Goal: Obtain resource: Obtain resource

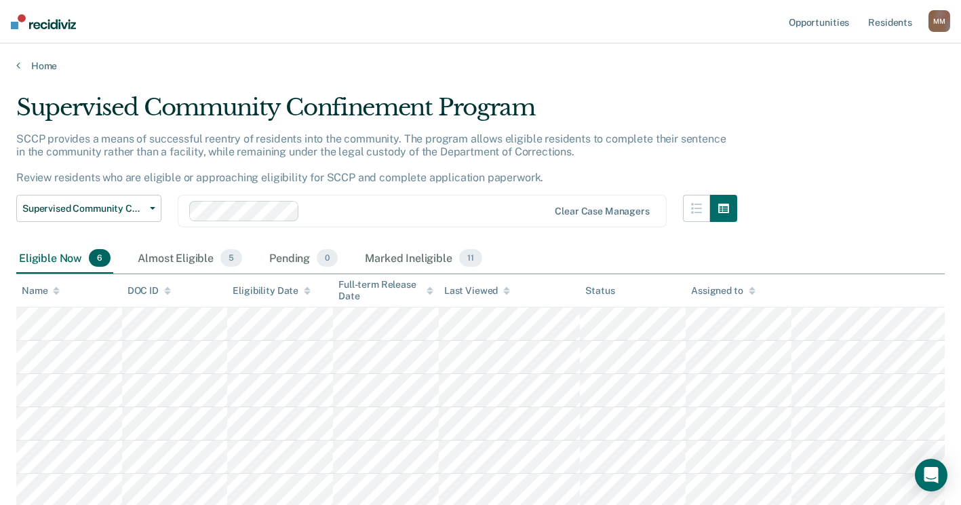
scroll to position [2, 0]
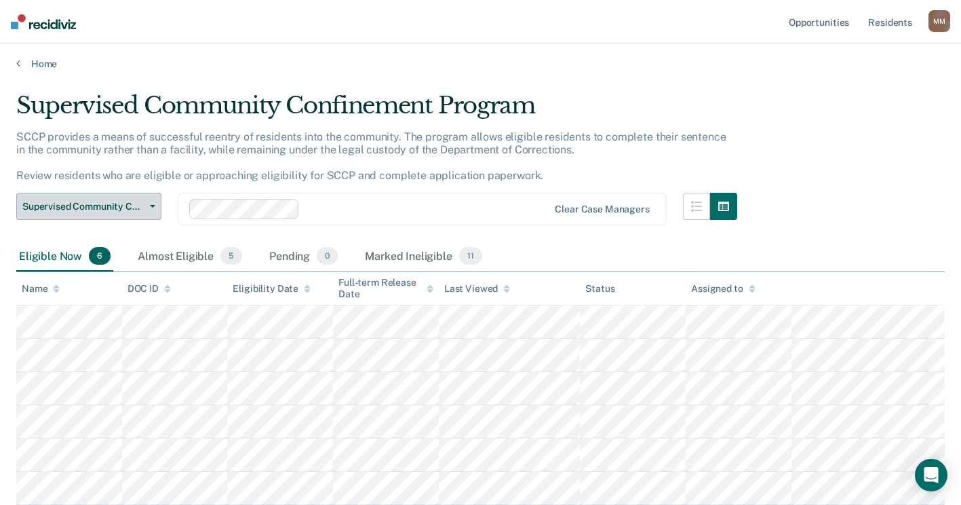
click at [151, 206] on icon "button" at bounding box center [152, 206] width 5 height 3
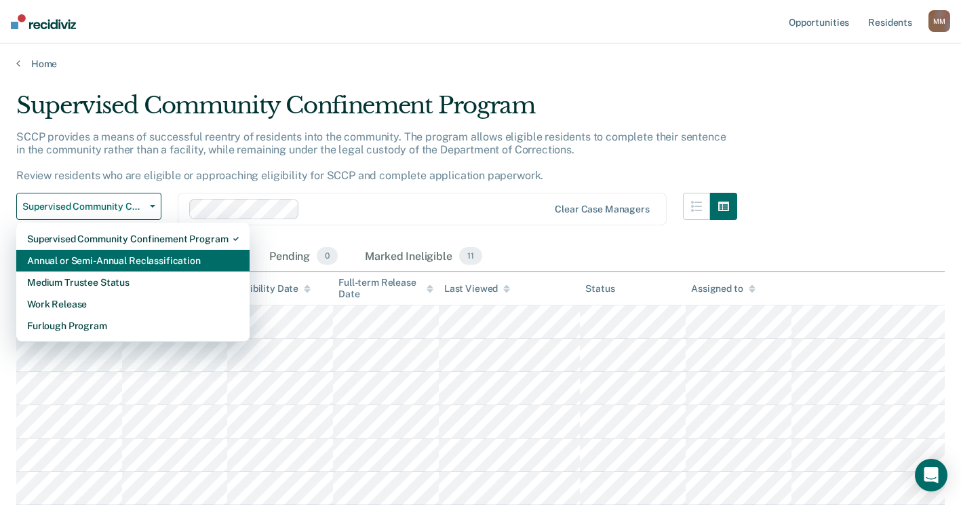
click at [142, 259] on div "Annual or Semi-Annual Reclassification" at bounding box center [133, 261] width 212 height 22
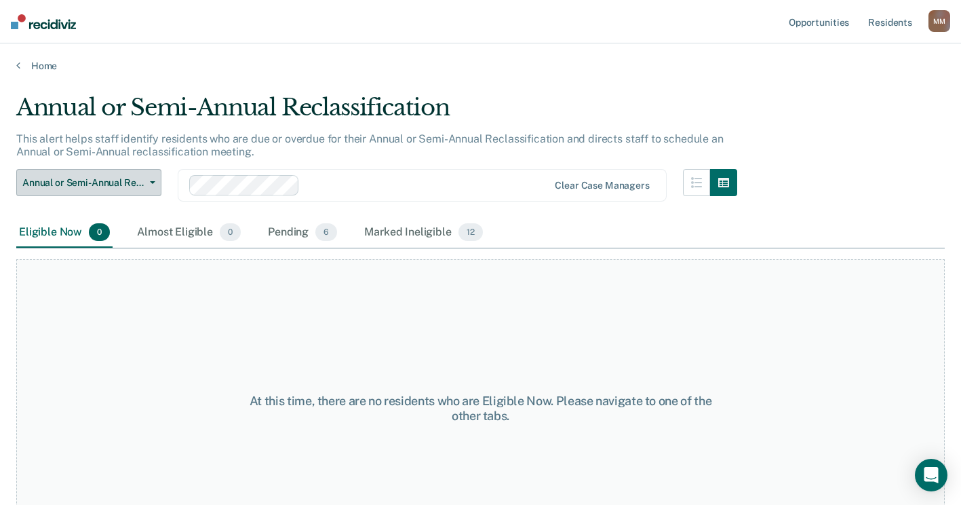
click at [155, 185] on button "Annual or Semi-Annual Reclassification" at bounding box center [88, 182] width 145 height 27
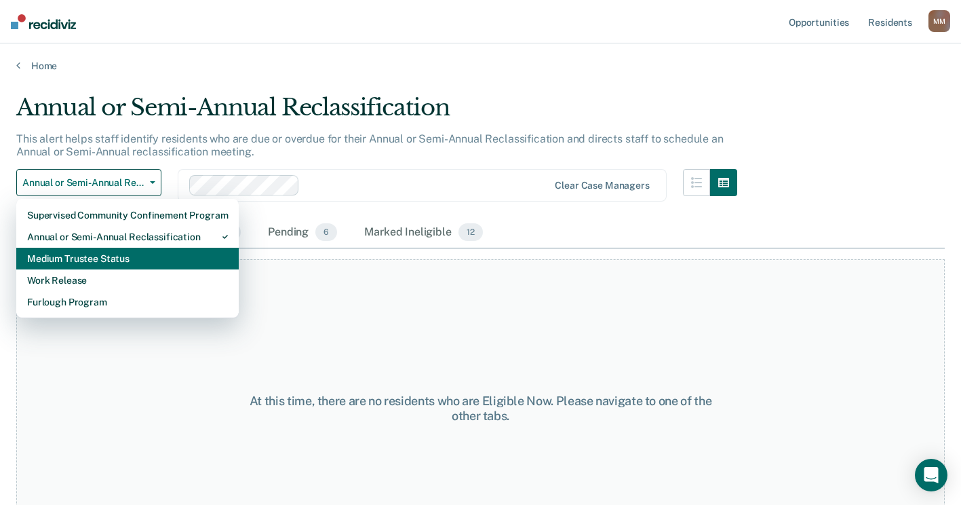
click at [132, 258] on div "Medium Trustee Status" at bounding box center [127, 259] width 201 height 22
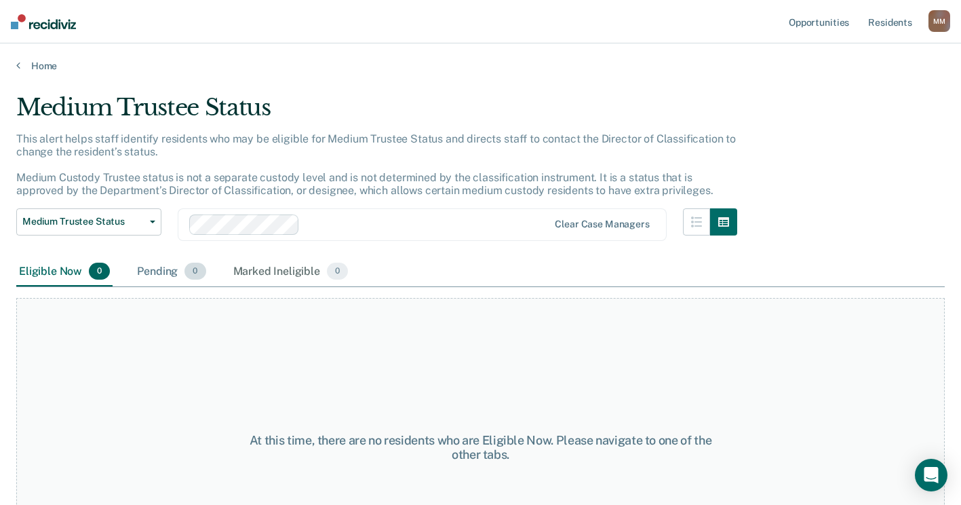
click at [165, 267] on div "Pending 0" at bounding box center [171, 272] width 74 height 30
click at [67, 268] on div "Eligible Now 0" at bounding box center [64, 272] width 96 height 30
click at [155, 222] on button "Medium Trustee Status" at bounding box center [88, 221] width 145 height 27
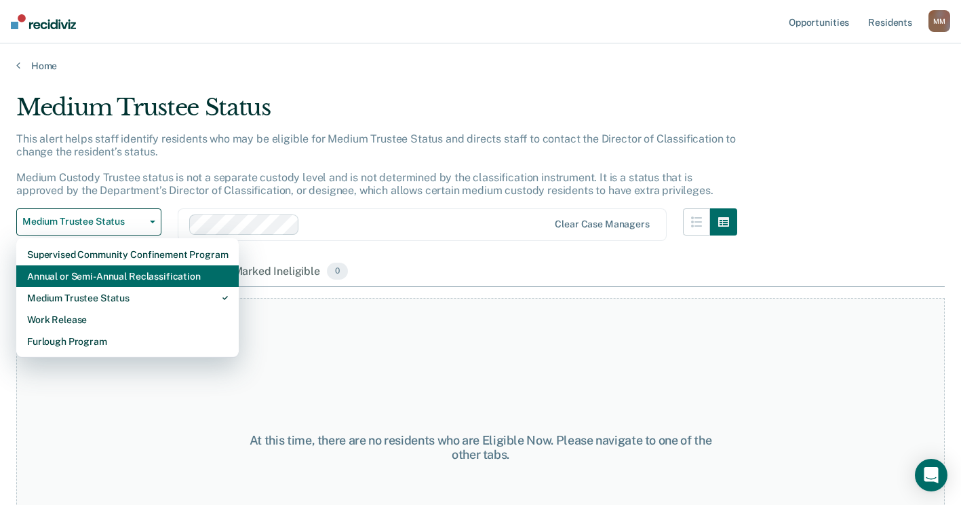
click at [117, 282] on div "Annual or Semi-Annual Reclassification" at bounding box center [127, 276] width 201 height 22
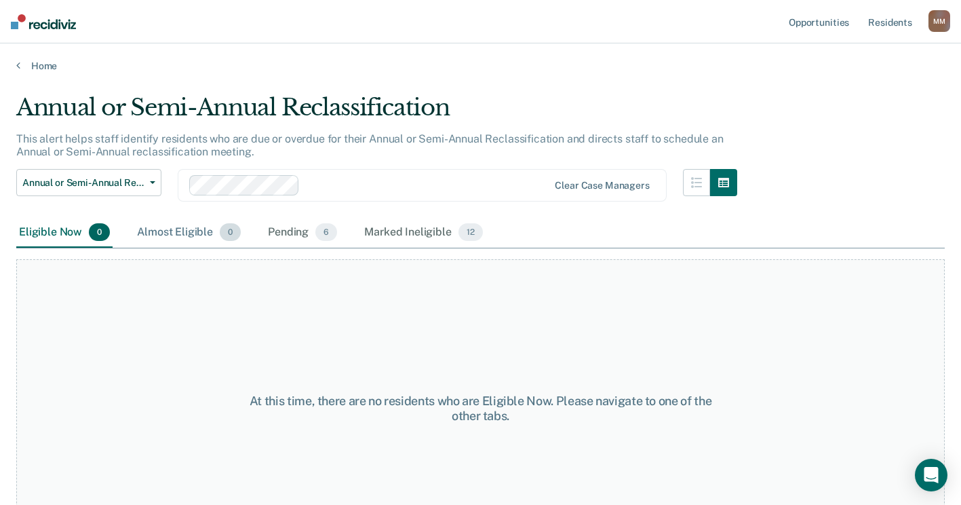
click at [171, 232] on div "Almost Eligible 0" at bounding box center [188, 233] width 109 height 30
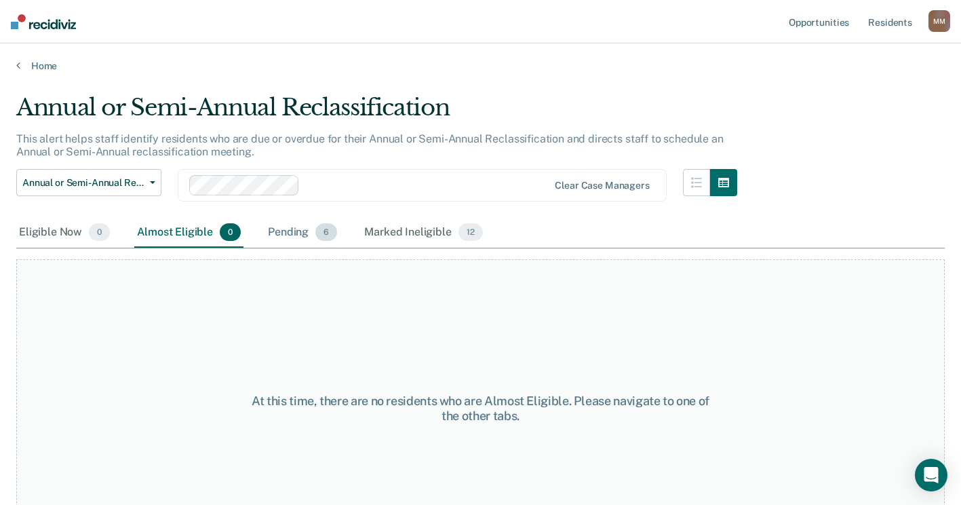
click at [288, 237] on div "Pending 6" at bounding box center [302, 233] width 75 height 30
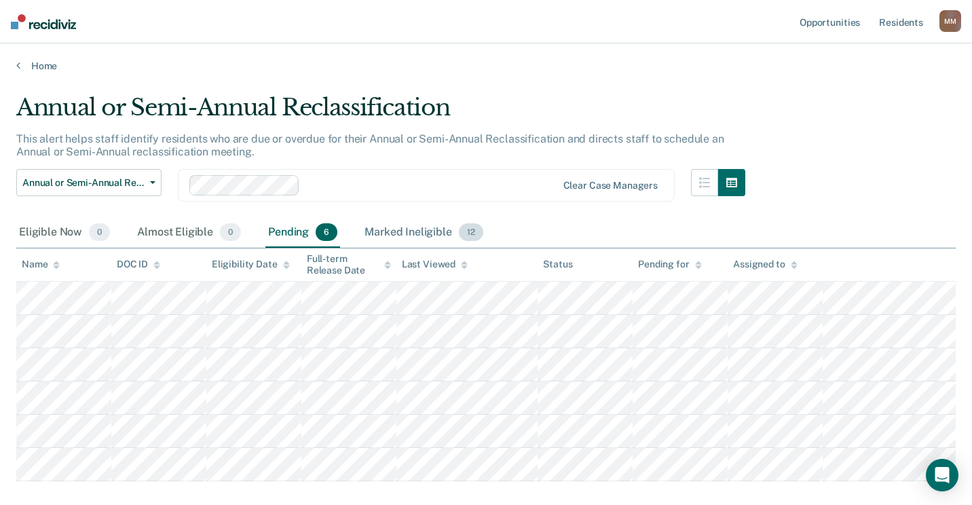
click at [414, 239] on div "Marked Ineligible 12" at bounding box center [423, 233] width 123 height 30
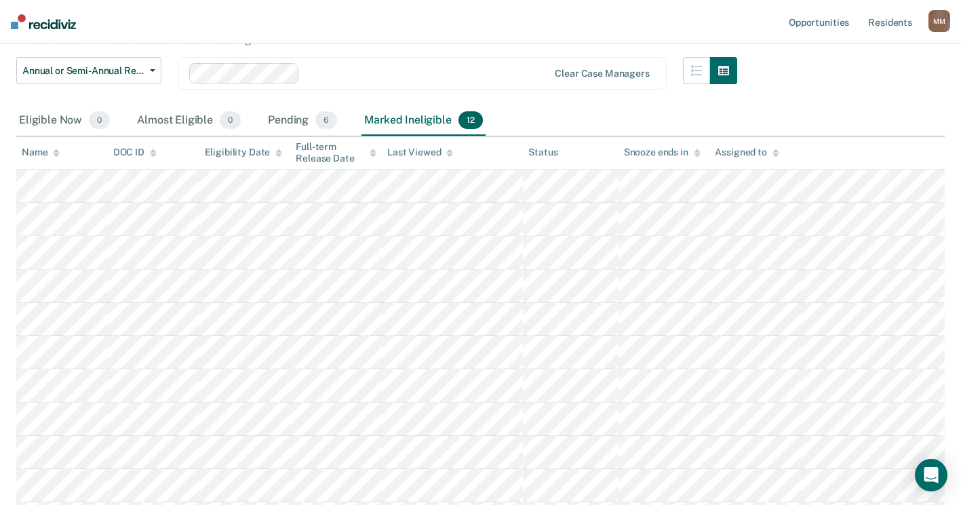
scroll to position [136, 0]
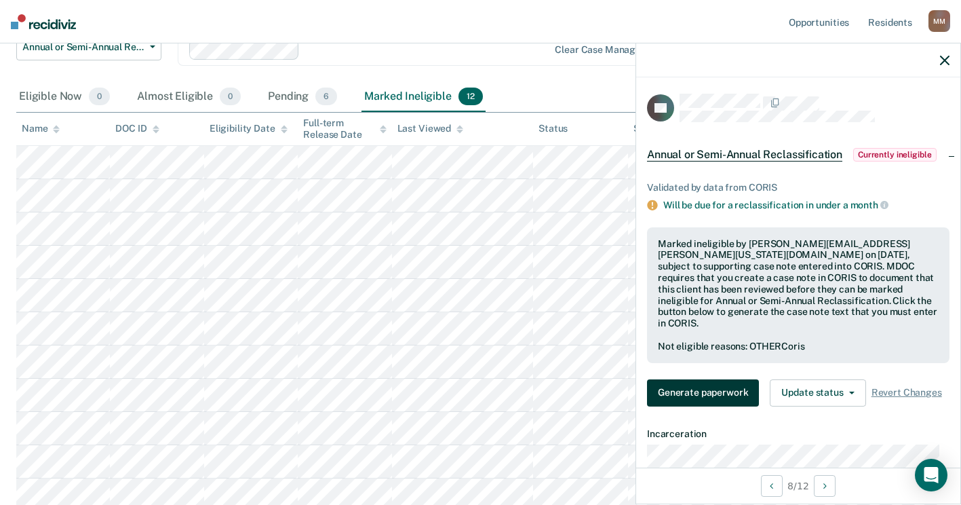
click at [715, 384] on button "Generate paperwork" at bounding box center [703, 392] width 112 height 27
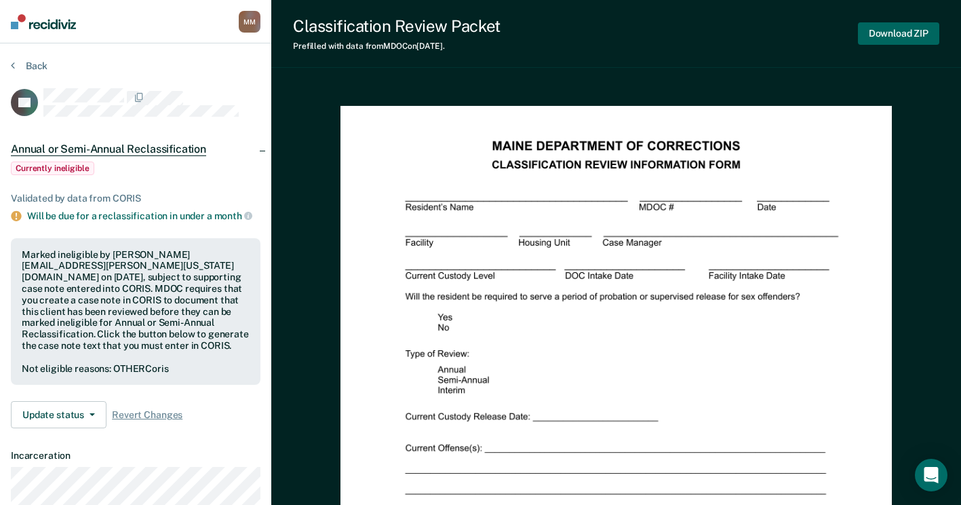
click at [883, 31] on button "Download ZIP" at bounding box center [898, 33] width 81 height 22
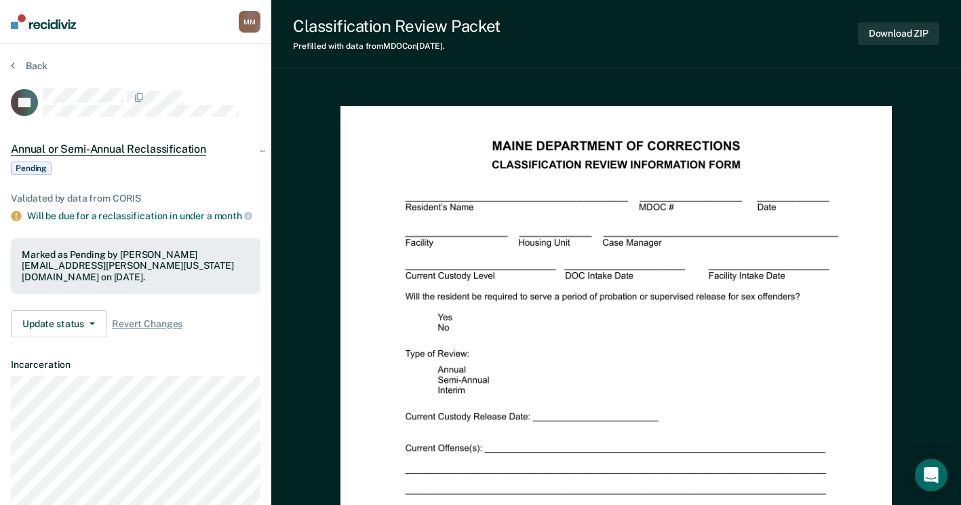
scroll to position [53, 0]
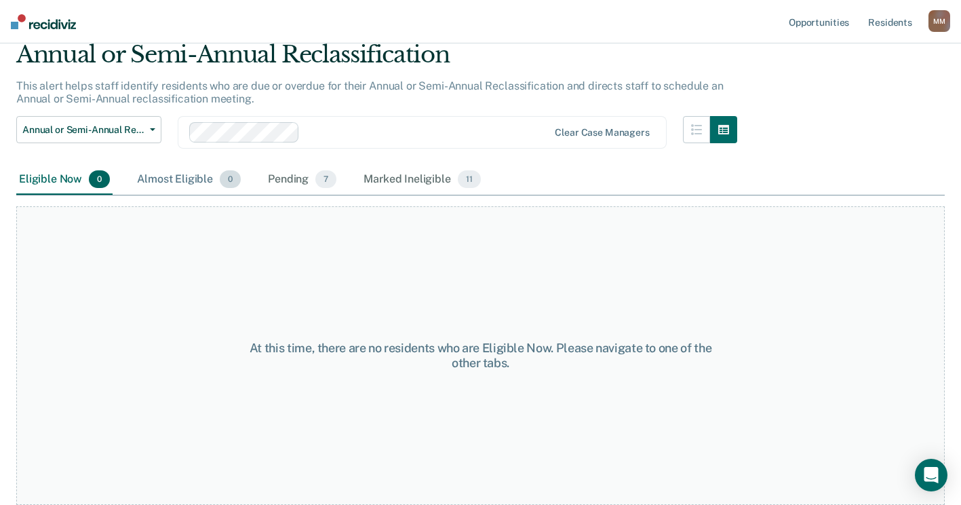
click at [183, 179] on div "Almost Eligible 0" at bounding box center [188, 180] width 109 height 30
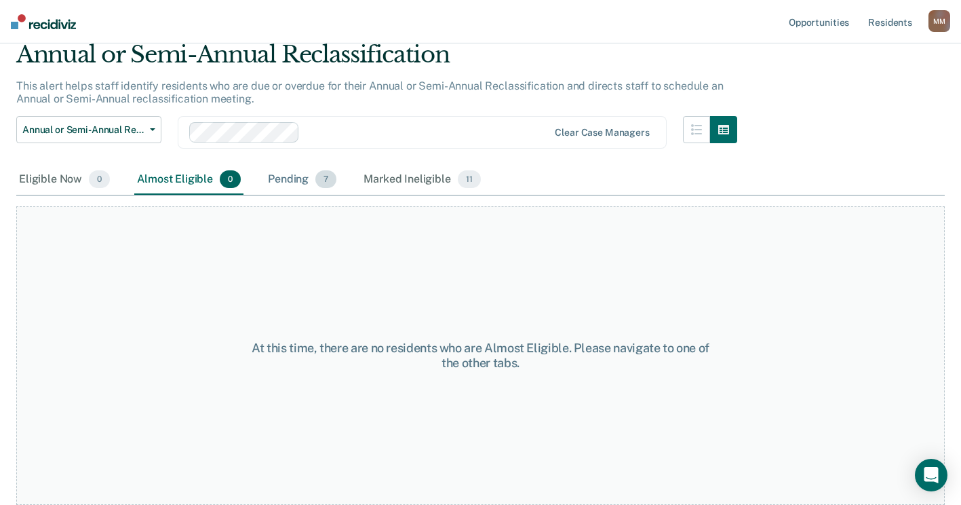
click at [286, 180] on div "Pending 7" at bounding box center [302, 180] width 74 height 30
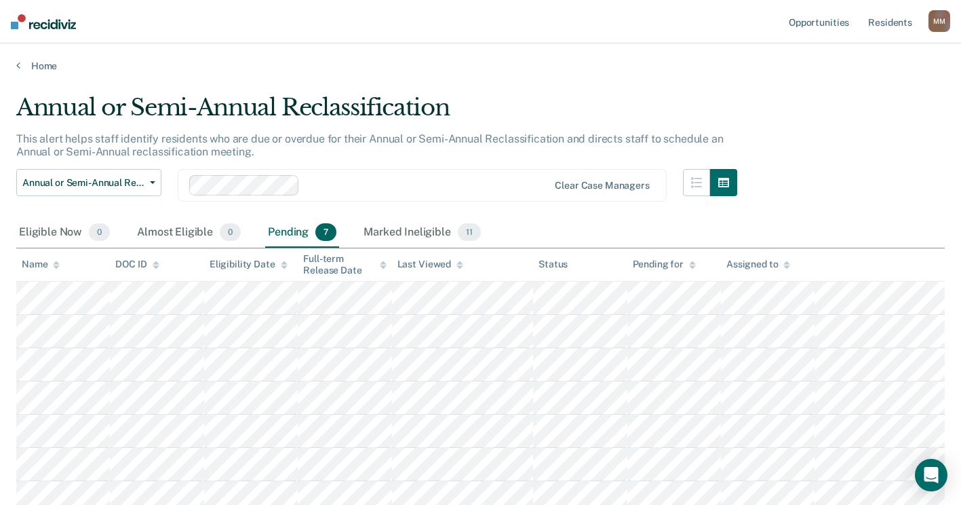
scroll to position [9, 0]
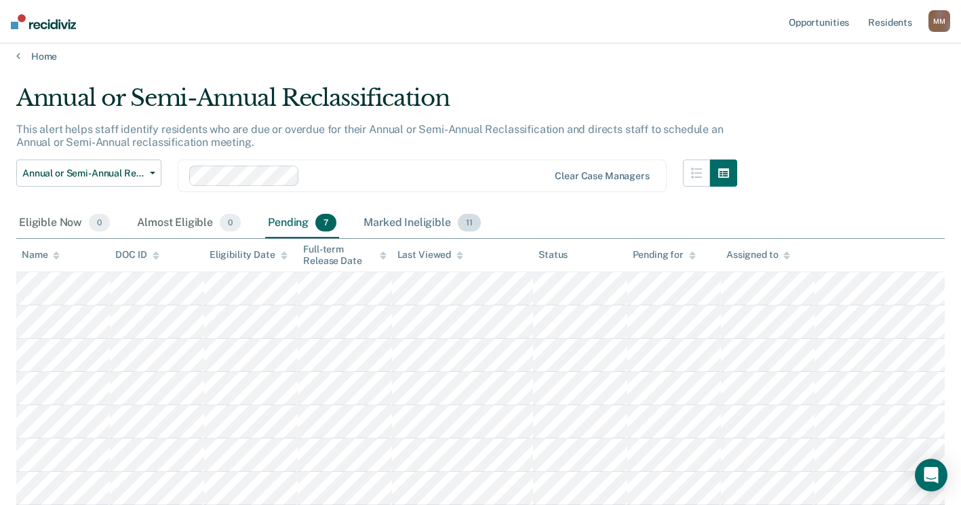
click at [385, 224] on div "Marked Ineligible 11" at bounding box center [422, 223] width 122 height 30
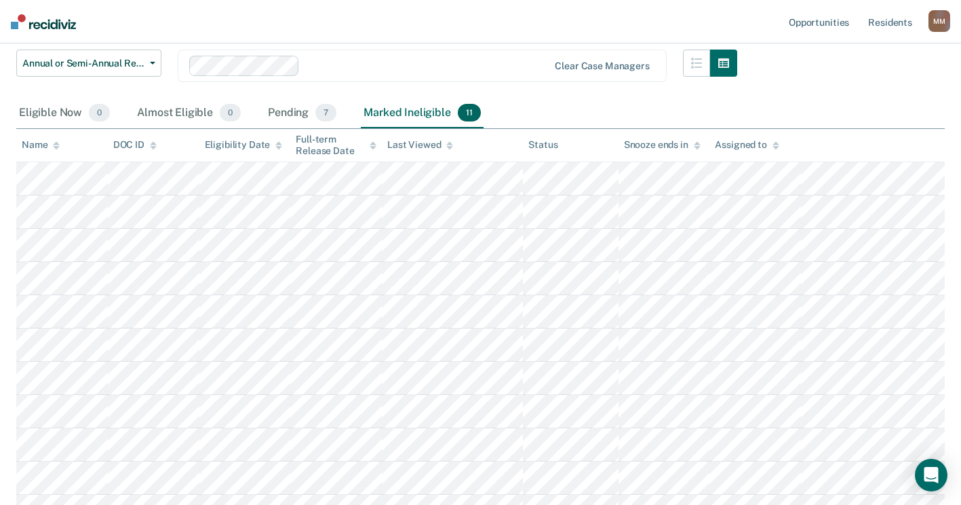
scroll to position [142, 0]
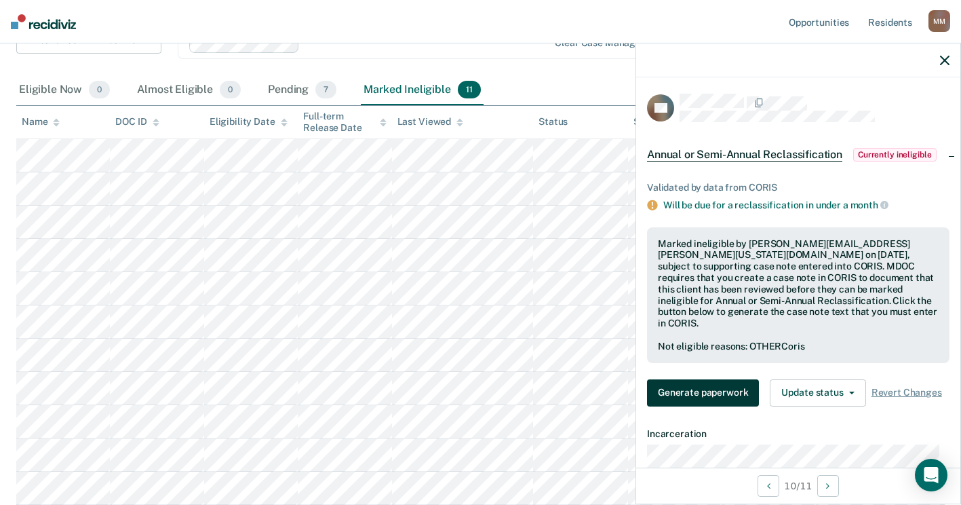
click at [705, 379] on button "Generate paperwork" at bounding box center [703, 392] width 112 height 27
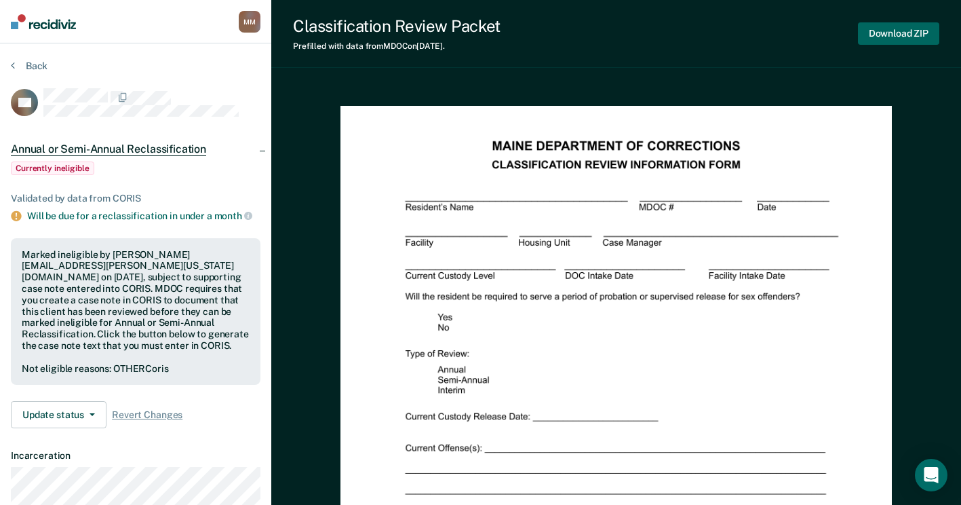
click at [892, 25] on button "Download ZIP" at bounding box center [898, 33] width 81 height 22
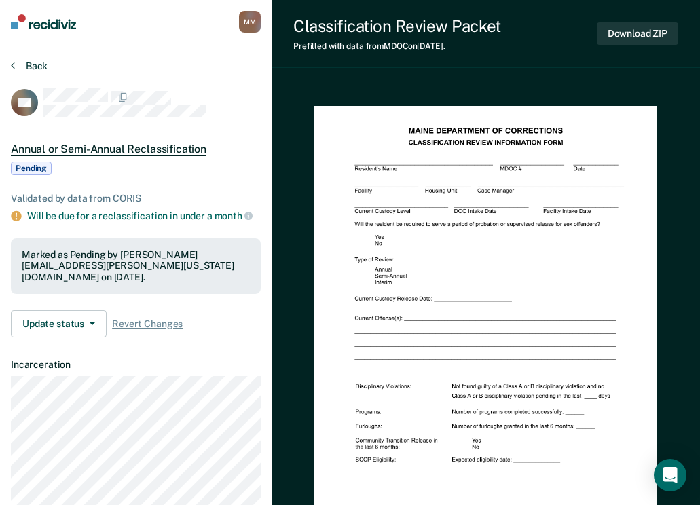
click at [39, 68] on button "Back" at bounding box center [29, 66] width 37 height 12
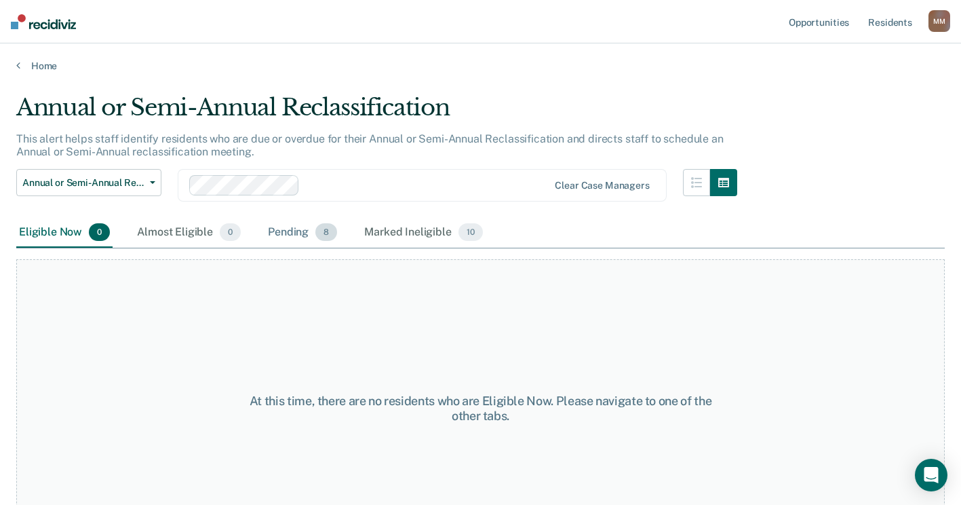
click at [290, 230] on div "Pending 8" at bounding box center [302, 233] width 75 height 30
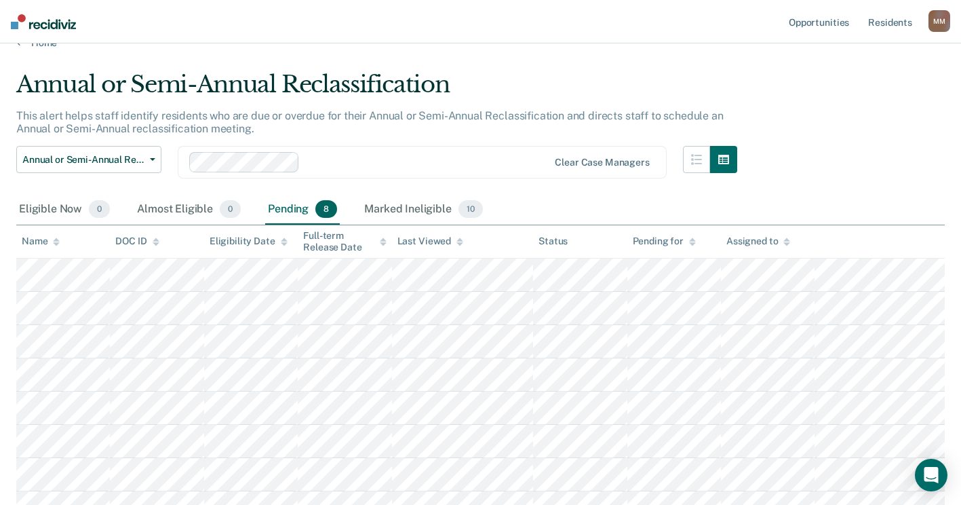
scroll to position [43, 0]
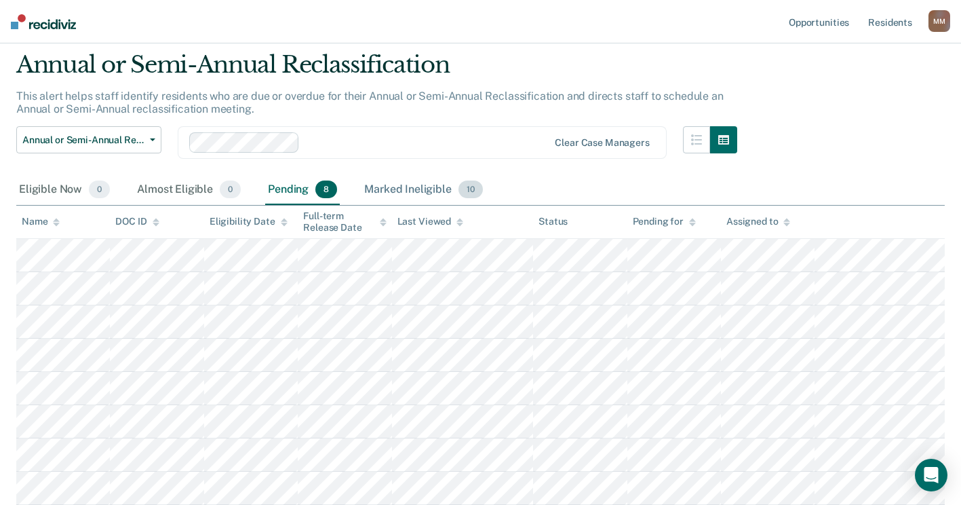
click at [413, 186] on div "Marked Ineligible 10" at bounding box center [423, 190] width 123 height 30
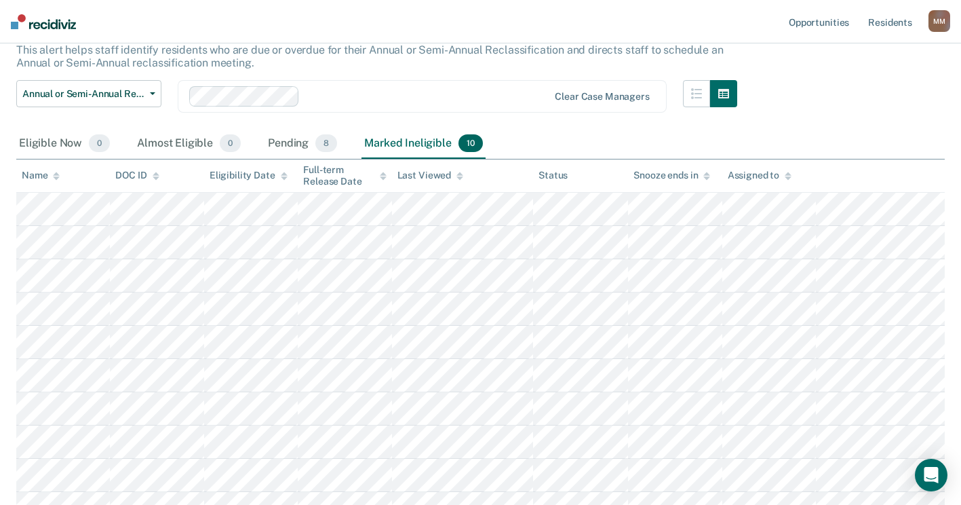
scroll to position [109, 0]
